Goal: Transaction & Acquisition: Purchase product/service

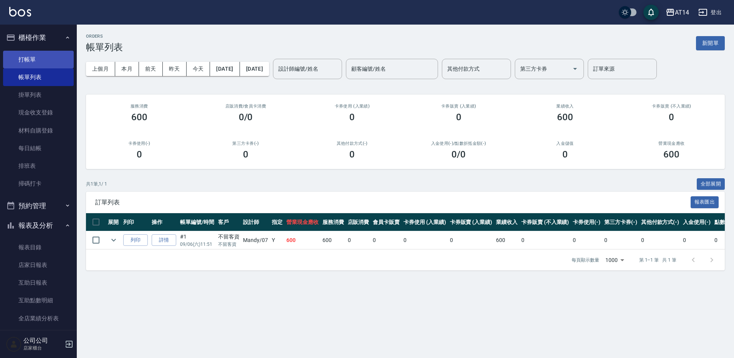
click at [34, 67] on link "打帳單" at bounding box center [38, 60] width 71 height 18
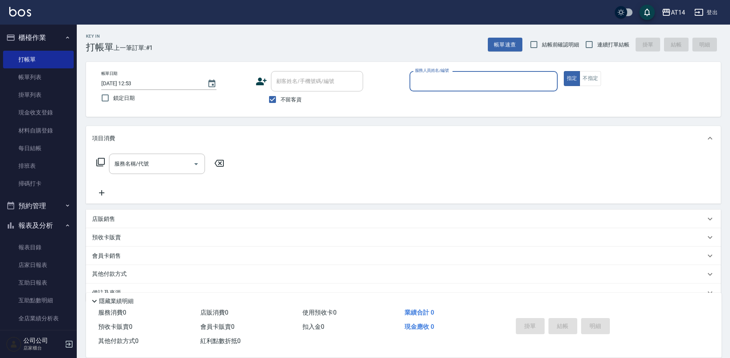
click at [260, 83] on icon at bounding box center [261, 82] width 11 height 8
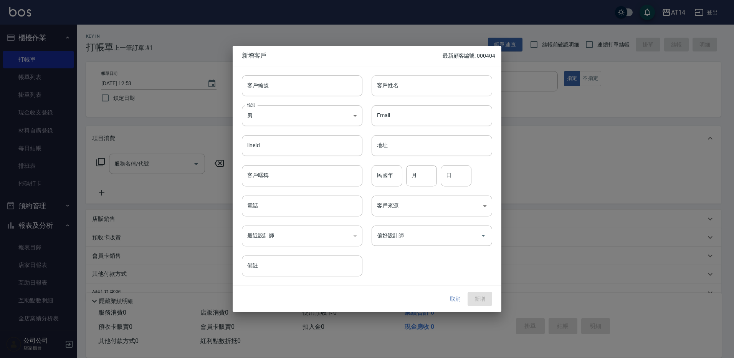
click at [427, 87] on input "客戶姓名" at bounding box center [432, 85] width 121 height 21
paste input "♌"
type input "♌左晨均"
click at [382, 180] on input "民國年" at bounding box center [387, 175] width 31 height 21
type input "93"
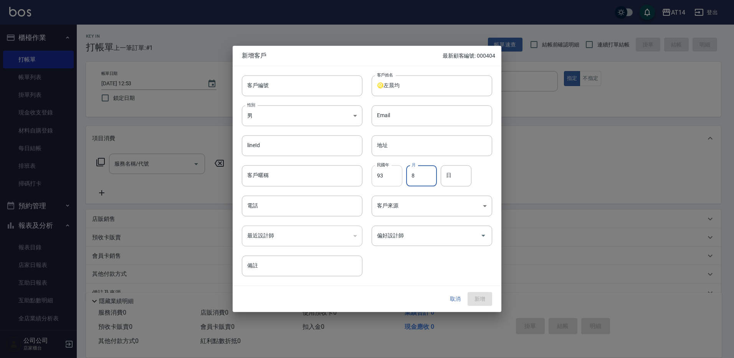
type input "8"
type input "17"
click at [431, 241] on input "偏好設計師" at bounding box center [426, 235] width 102 height 13
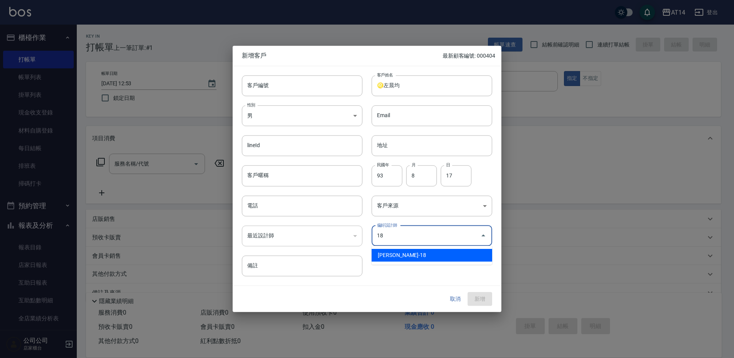
type input "林靚雯"
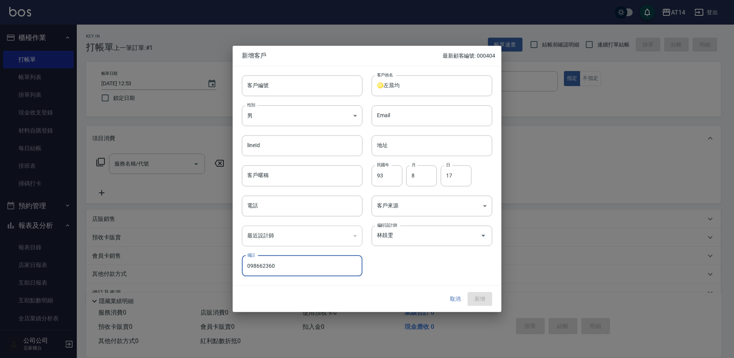
type input "0986623609"
click at [294, 271] on input "0986623609" at bounding box center [302, 265] width 121 height 21
click at [268, 200] on input "電話" at bounding box center [302, 205] width 121 height 21
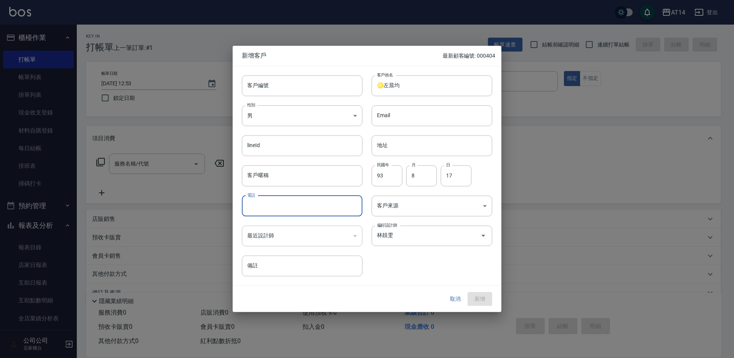
paste input "0986623609"
type input "0986623609"
click at [481, 294] on button "新增" at bounding box center [480, 299] width 25 height 14
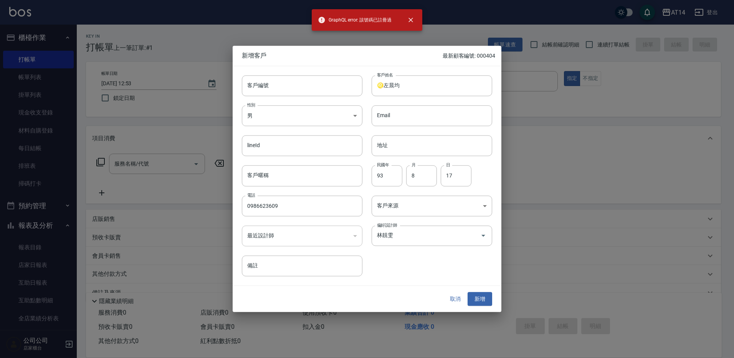
click at [455, 295] on button "取消" at bounding box center [455, 299] width 25 height 14
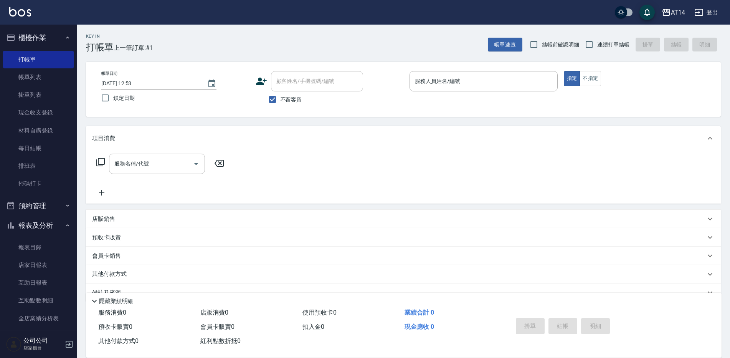
click at [281, 105] on label "不留客資" at bounding box center [284, 99] width 38 height 16
click at [281, 105] on input "不留客資" at bounding box center [273, 99] width 16 height 16
checkbox input "false"
click at [298, 85] on input "顧客姓名/手機號碼/編號" at bounding box center [312, 80] width 74 height 13
paste input "0986623609"
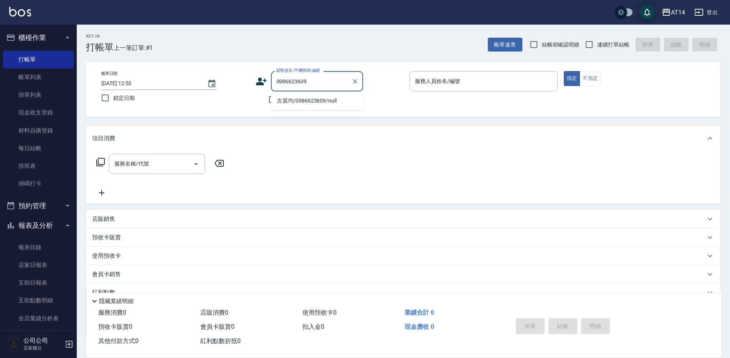
click at [334, 103] on li "左晨均/0986623609/null" at bounding box center [317, 100] width 92 height 13
type input "左晨均/0986623609/null"
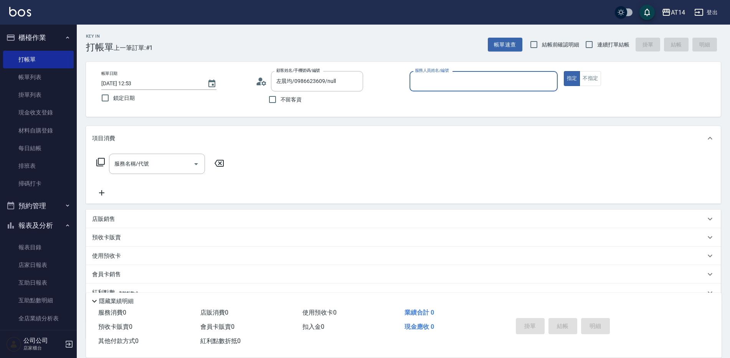
click at [263, 85] on icon at bounding box center [262, 82] width 12 height 12
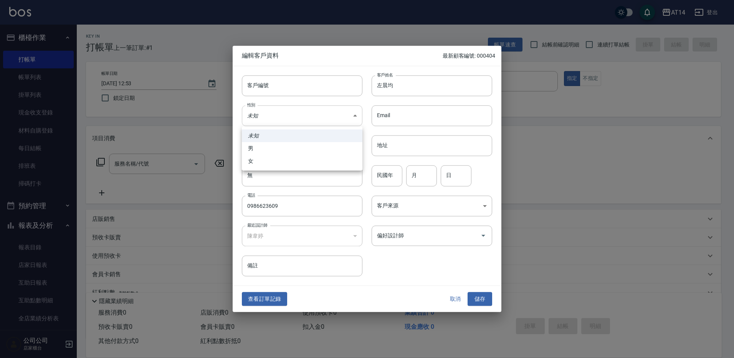
click at [270, 119] on body "AT14 登出 櫃檯作業 打帳單 帳單列表 掛單列表 現金收支登錄 材料自購登錄 每日結帳 排班表 掃碼打卡 預約管理 預約管理 單日預約紀錄 單週預約紀錄 …" at bounding box center [367, 206] width 734 height 412
click at [270, 150] on li "男" at bounding box center [302, 148] width 121 height 13
type input "[DEMOGRAPHIC_DATA]"
click at [401, 174] on input "民國年" at bounding box center [387, 175] width 31 height 21
type input "93"
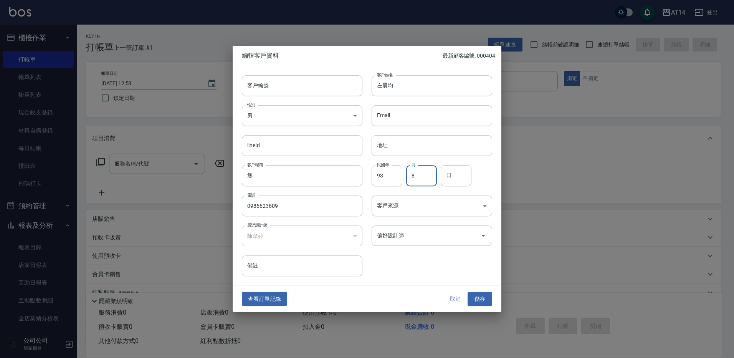
type input "8"
type input "17"
click at [373, 79] on input "左晨均" at bounding box center [432, 85] width 121 height 21
paste input "♌"
type input "♌左晨均"
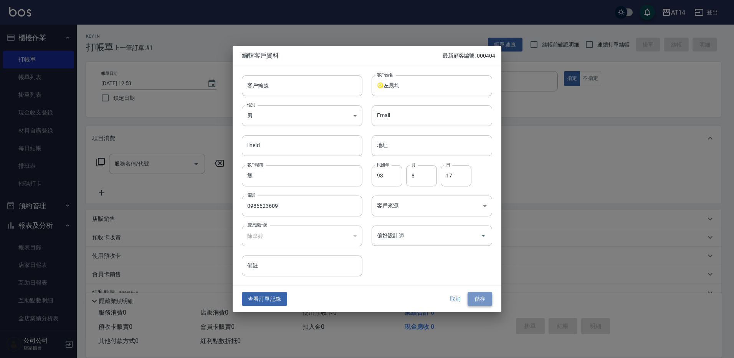
click at [482, 294] on button "儲存" at bounding box center [480, 299] width 25 height 14
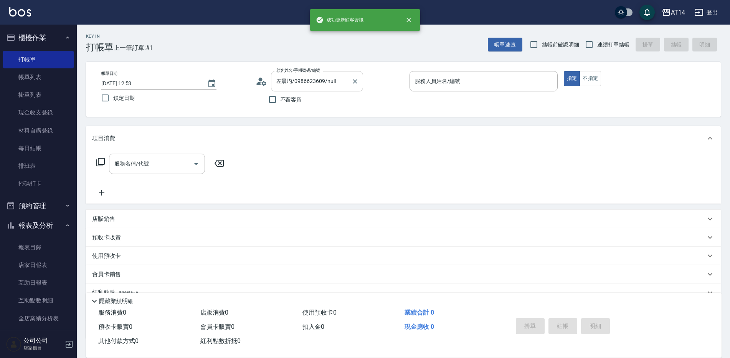
click at [273, 83] on div "左晨均/0986623609/null 顧客姓名/手機號碼/編號" at bounding box center [317, 81] width 92 height 20
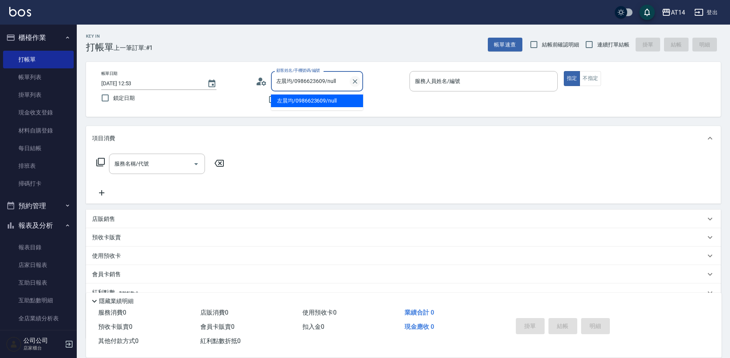
click at [355, 78] on icon "Clear" at bounding box center [355, 82] width 8 height 8
paste input "♌"
type input "♌左晨均/0986623609/"
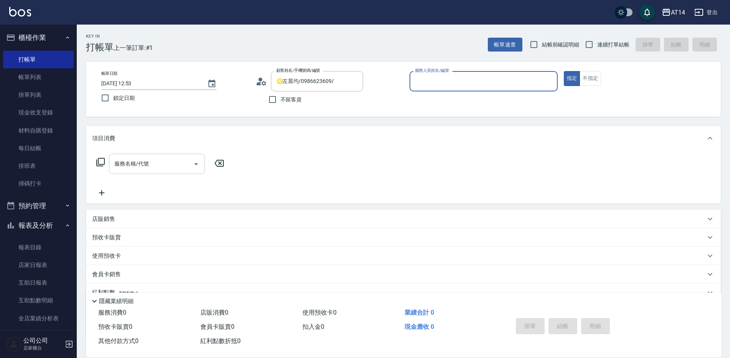
click at [151, 168] on input "服務名稱/代號" at bounding box center [151, 163] width 78 height 13
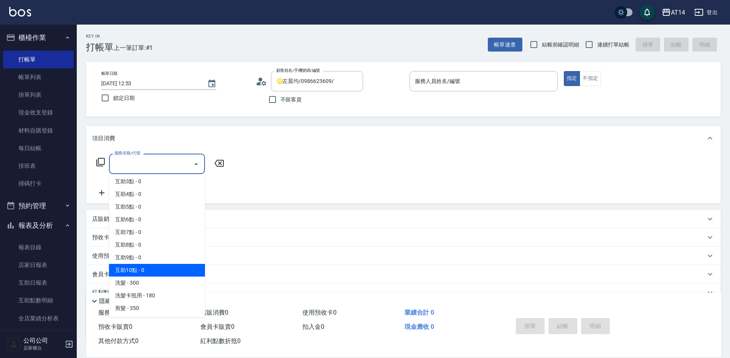
scroll to position [38, 0]
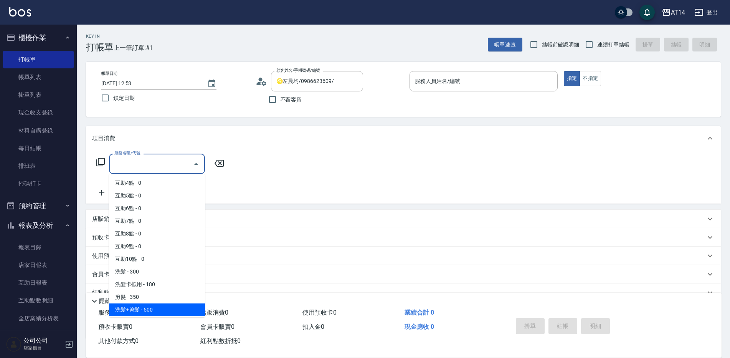
click at [153, 313] on span "洗髮+剪髮 - 500" at bounding box center [157, 309] width 96 height 13
type input "洗髮+剪髮(022)"
type input "1"
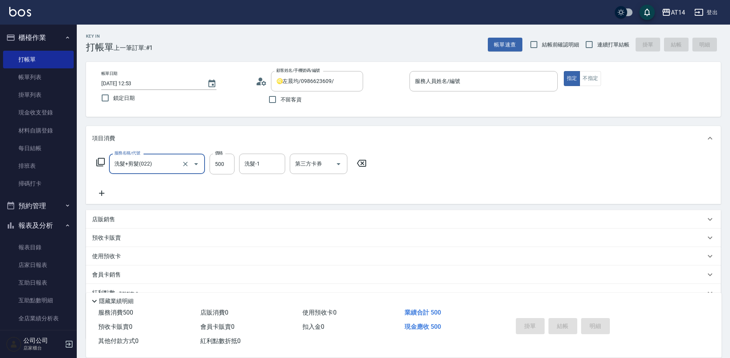
click at [524, 70] on div "帳單日期 [DATE] 12:53 鎖定日期 顧客姓名/手機號碼/編號 ♌左晨均/0986623609/ 顧客姓名/手機號碼/編號 不留客資 服務人員姓名/編…" at bounding box center [403, 89] width 635 height 55
click at [519, 79] on input "服務人員姓名/編號" at bounding box center [483, 80] width 141 height 13
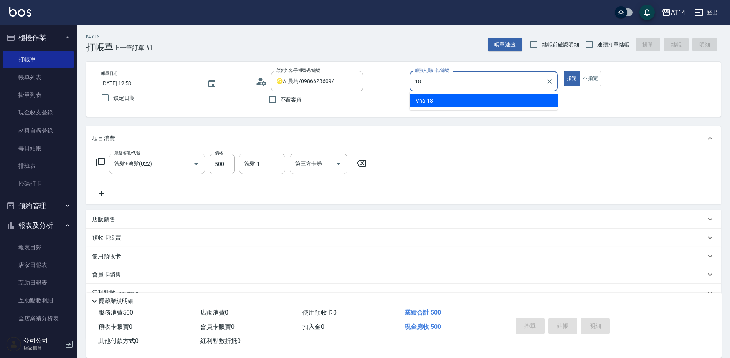
type input "Vna-18"
type button "true"
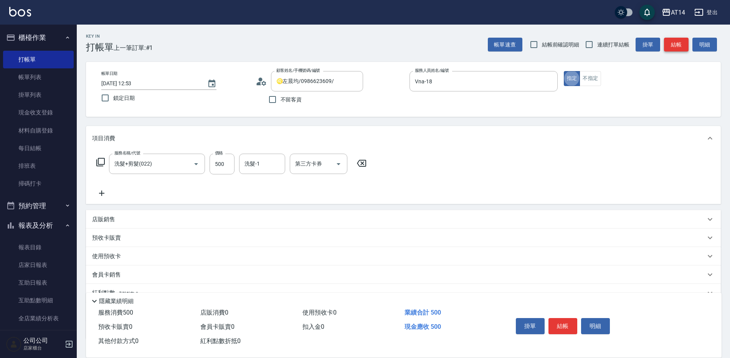
click at [672, 38] on button "結帳" at bounding box center [676, 45] width 25 height 14
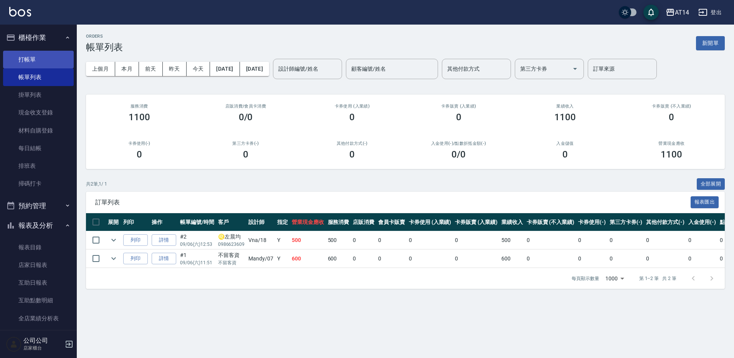
click at [53, 56] on link "打帳單" at bounding box center [38, 60] width 71 height 18
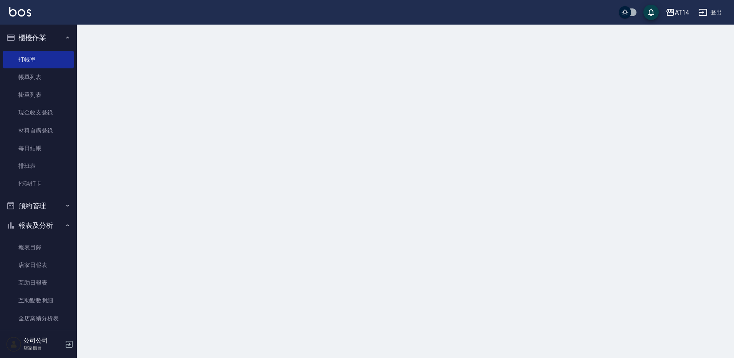
click at [65, 35] on icon "button" at bounding box center [68, 38] width 6 height 6
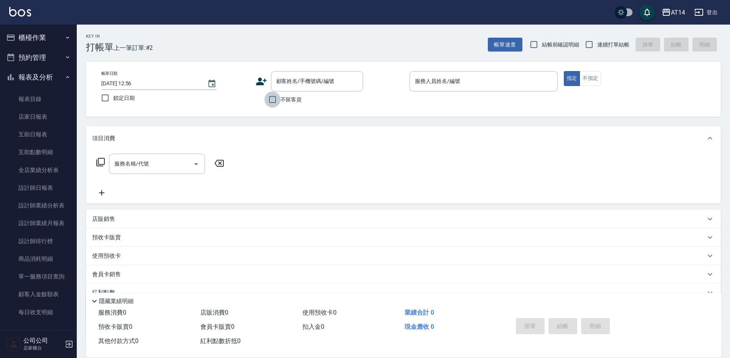
click at [273, 98] on input "不留客資" at bounding box center [273, 99] width 16 height 16
checkbox input "true"
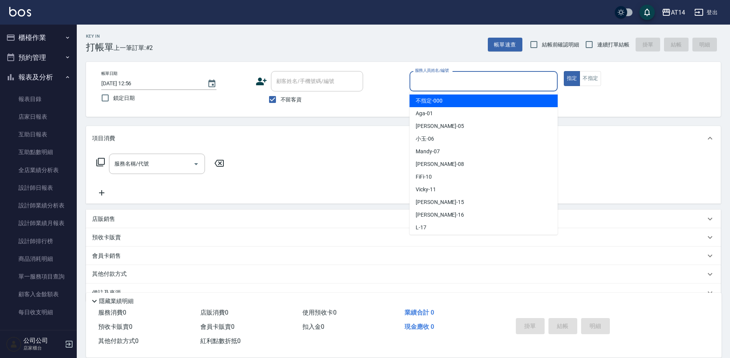
click at [492, 79] on input "服務人員姓名/編號" at bounding box center [483, 80] width 141 height 13
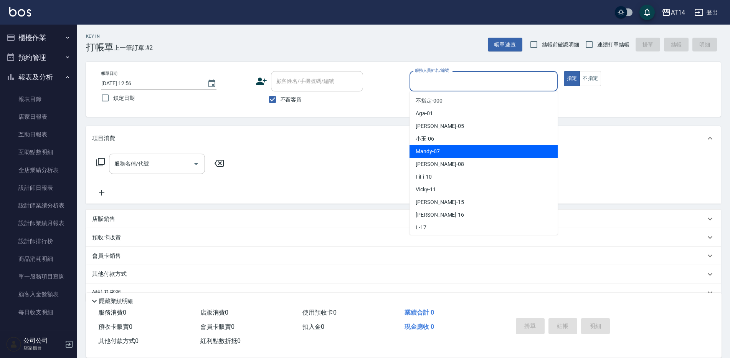
click at [418, 152] on span "Mandy -07" at bounding box center [428, 151] width 24 height 8
type input "Mandy-07"
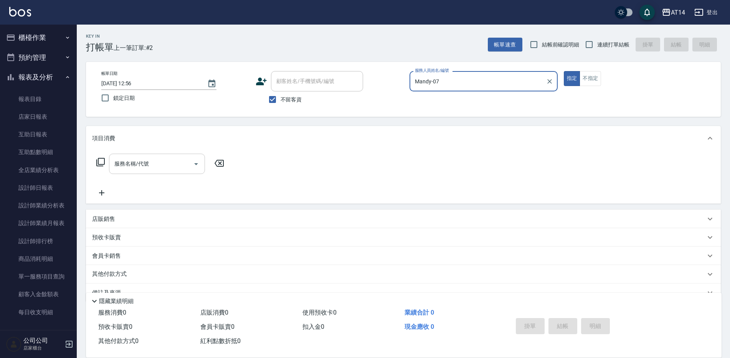
click at [198, 166] on icon "Open" at bounding box center [196, 163] width 9 height 9
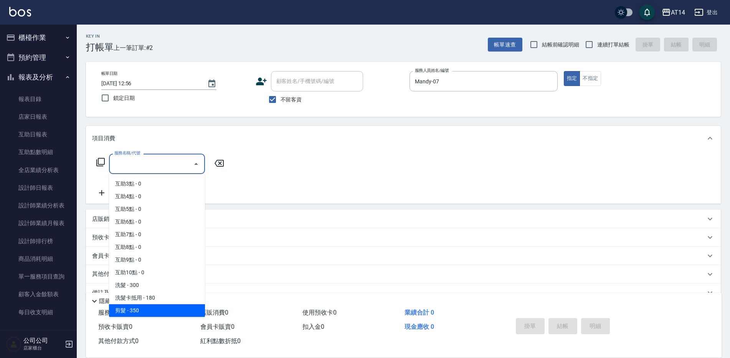
scroll to position [38, 0]
click at [146, 306] on span "洗髮+剪髮 - 500" at bounding box center [157, 309] width 96 height 13
type input "洗髮+剪髮(022)"
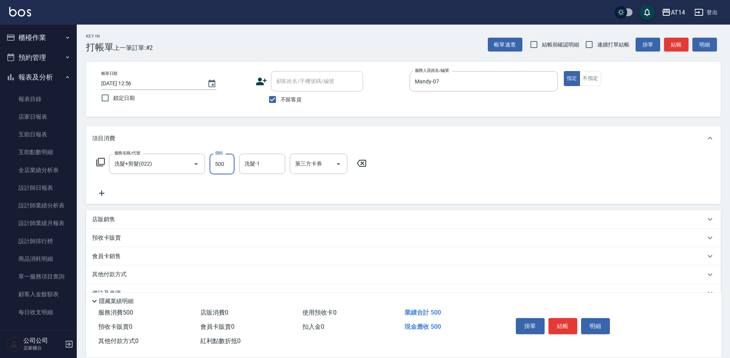
click at [223, 159] on input "500" at bounding box center [222, 164] width 25 height 21
type input "600"
click at [562, 327] on button "結帳" at bounding box center [563, 326] width 29 height 16
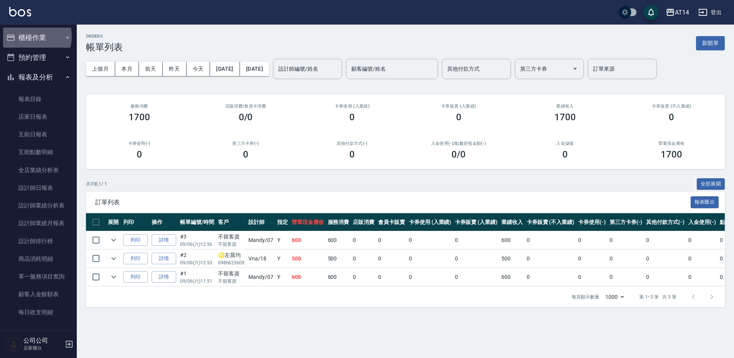
click at [29, 36] on button "櫃檯作業" at bounding box center [38, 38] width 71 height 20
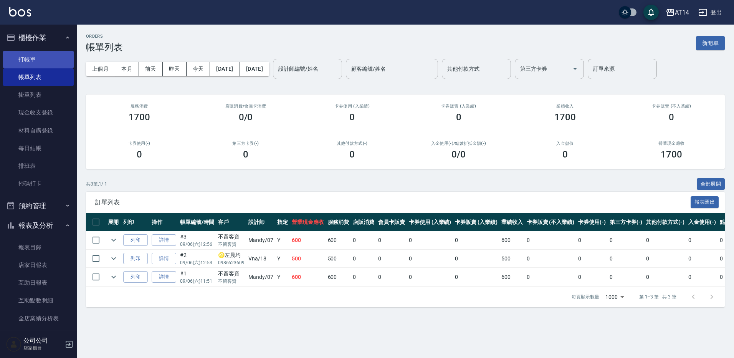
click at [45, 63] on link "打帳單" at bounding box center [38, 60] width 71 height 18
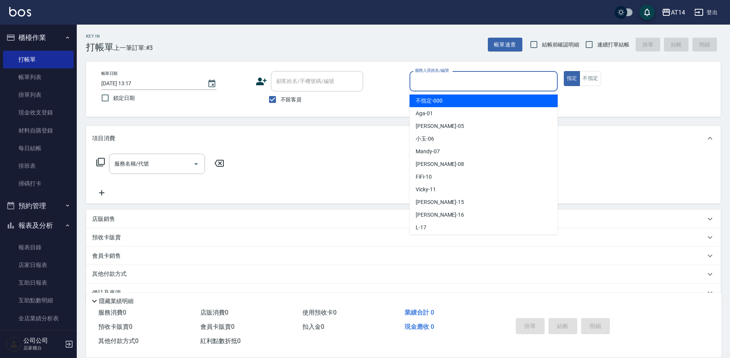
click at [439, 87] on input "服務人員姓名/編號" at bounding box center [483, 80] width 141 height 13
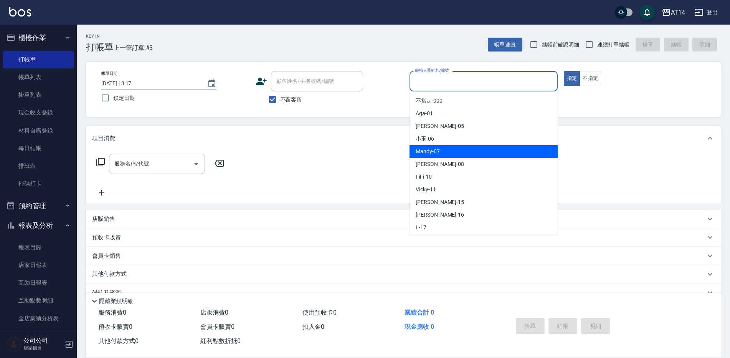
drag, startPoint x: 421, startPoint y: 151, endPoint x: 413, endPoint y: 149, distance: 8.0
click at [420, 151] on span "Mandy -07" at bounding box center [428, 151] width 24 height 8
type input "Mandy-07"
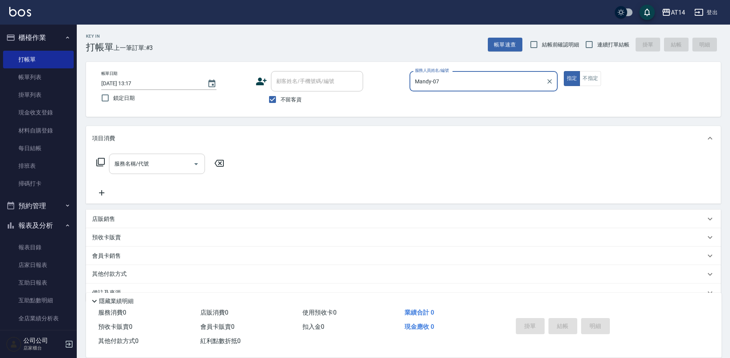
click at [191, 164] on button "Open" at bounding box center [196, 164] width 12 height 12
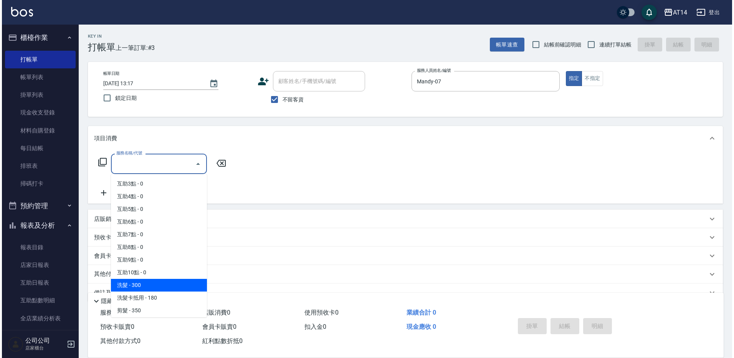
scroll to position [38, 0]
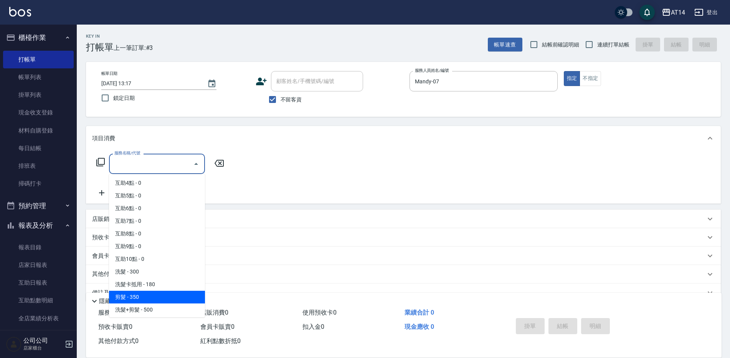
click at [141, 297] on span "剪髮 - 350" at bounding box center [157, 297] width 96 height 13
type input "剪髮(021)"
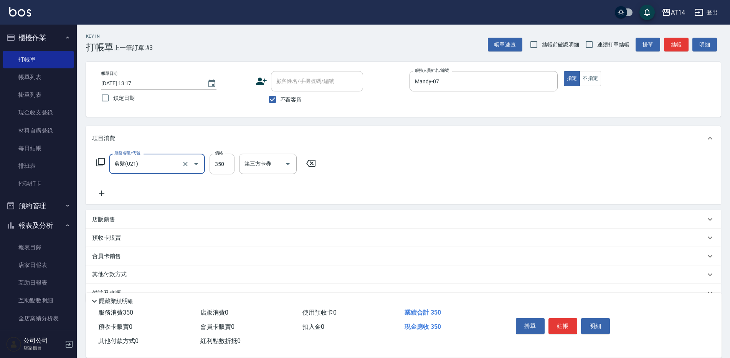
click at [230, 165] on input "350" at bounding box center [222, 164] width 25 height 21
type input "300"
click at [556, 321] on button "結帳" at bounding box center [563, 326] width 29 height 16
